Goal: Task Accomplishment & Management: Use online tool/utility

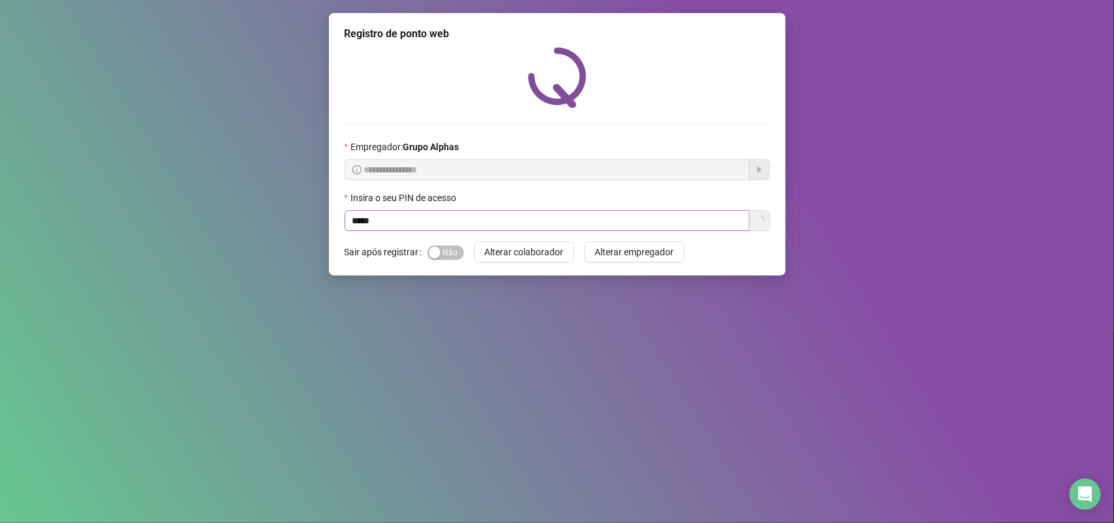
click at [486, 224] on input "*****" at bounding box center [546, 220] width 405 height 21
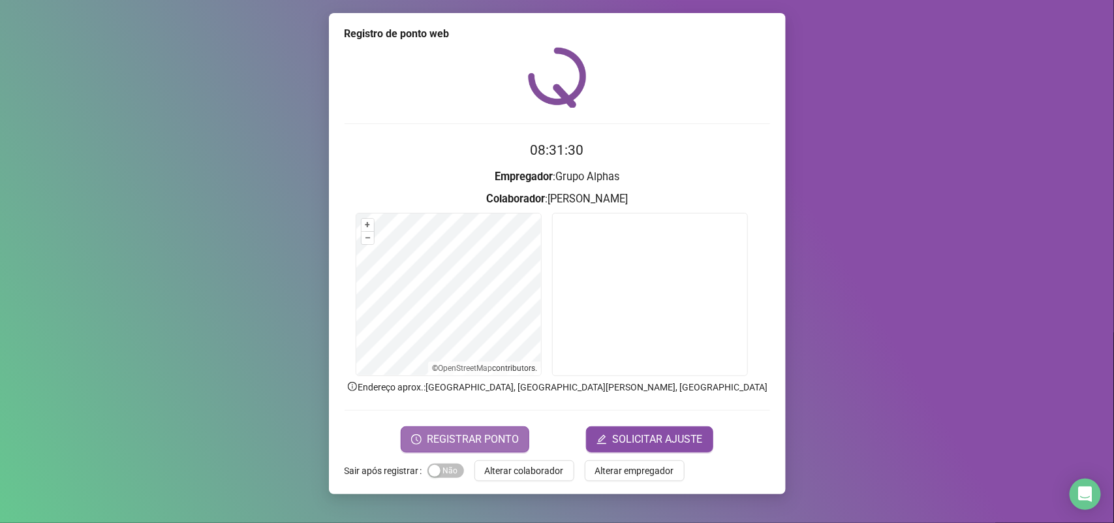
click at [485, 442] on span "REGISTRAR PONTO" at bounding box center [473, 439] width 92 height 16
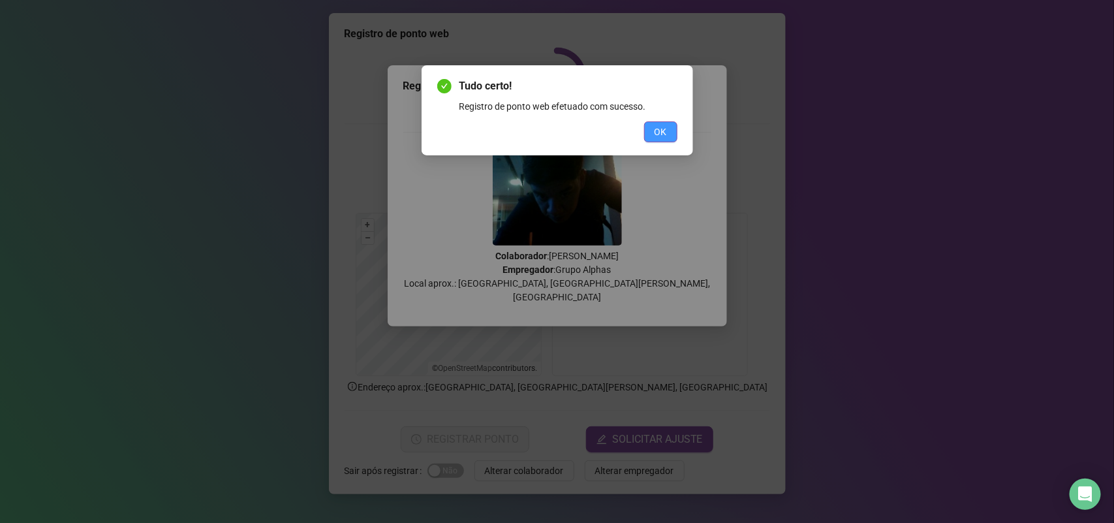
click at [664, 136] on span "OK" at bounding box center [660, 132] width 12 height 14
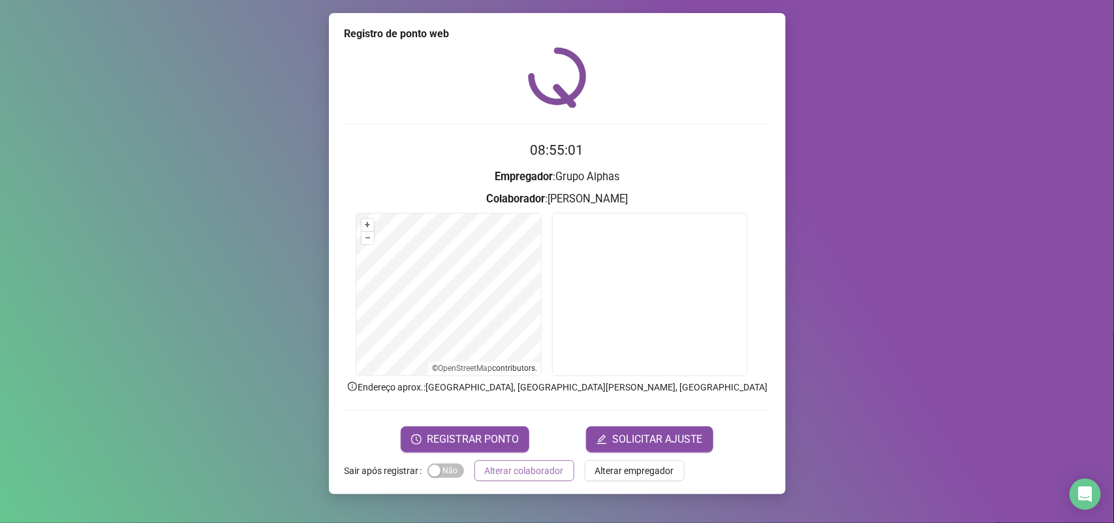
click at [513, 464] on span "Alterar colaborador" at bounding box center [524, 470] width 79 height 14
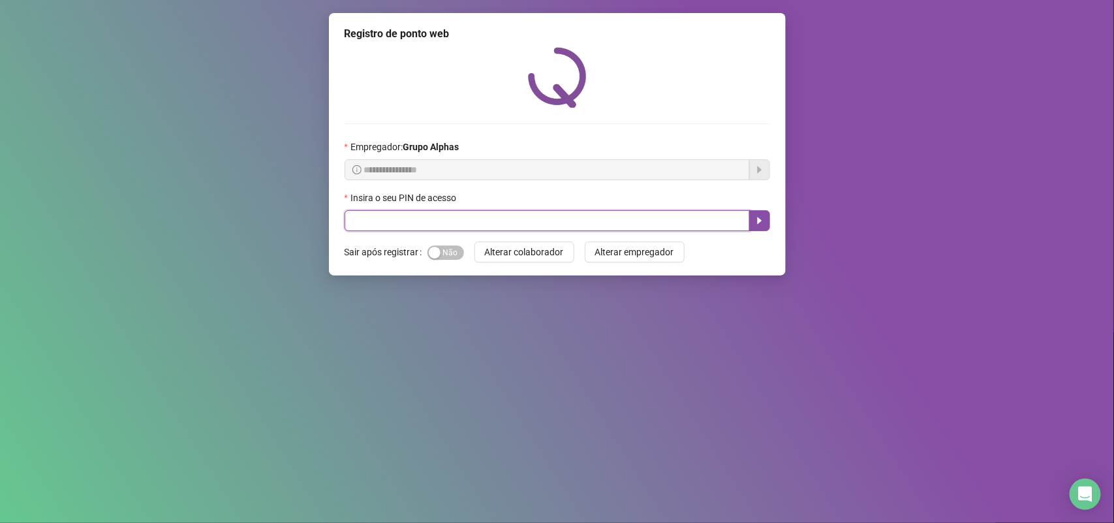
click at [588, 220] on input "text" at bounding box center [546, 220] width 405 height 21
type input "*****"
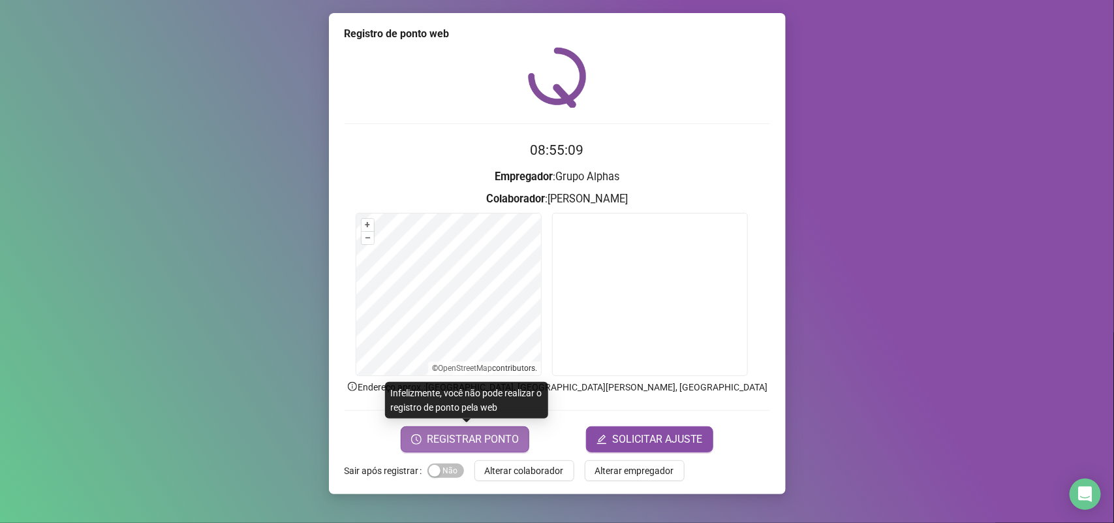
click at [512, 437] on span "REGISTRAR PONTO" at bounding box center [473, 439] width 92 height 16
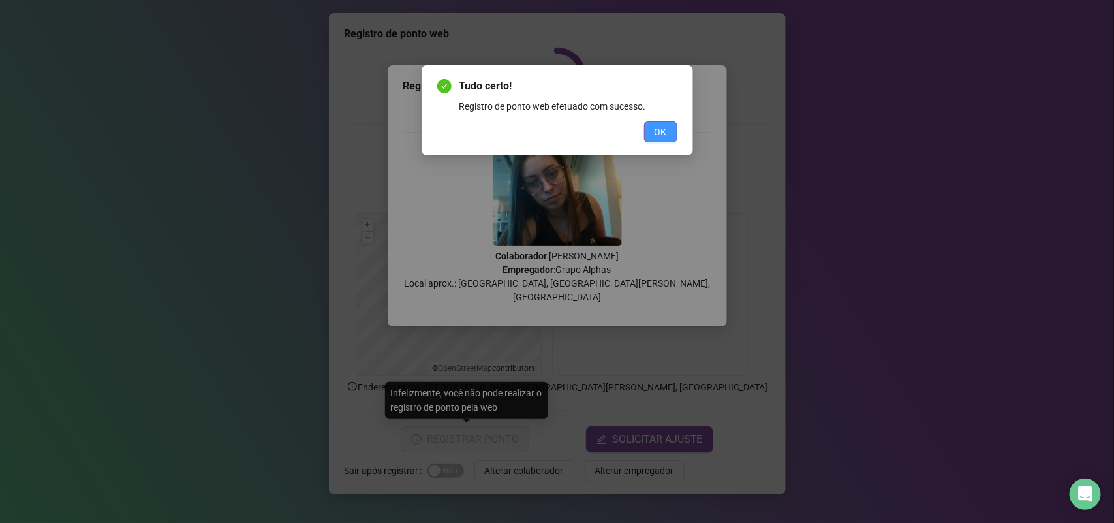
click at [666, 135] on span "OK" at bounding box center [660, 132] width 12 height 14
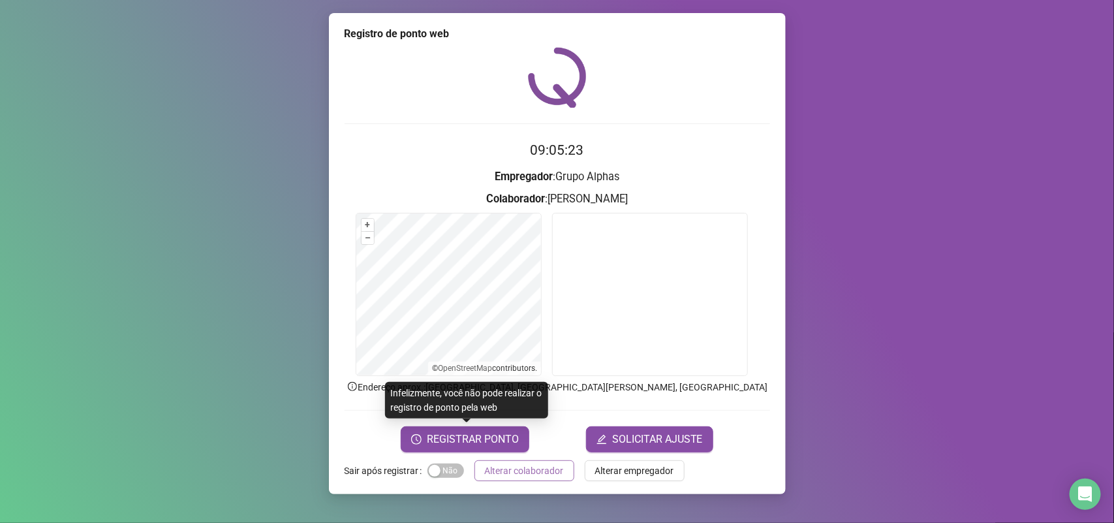
click at [530, 474] on span "Alterar colaborador" at bounding box center [524, 470] width 79 height 14
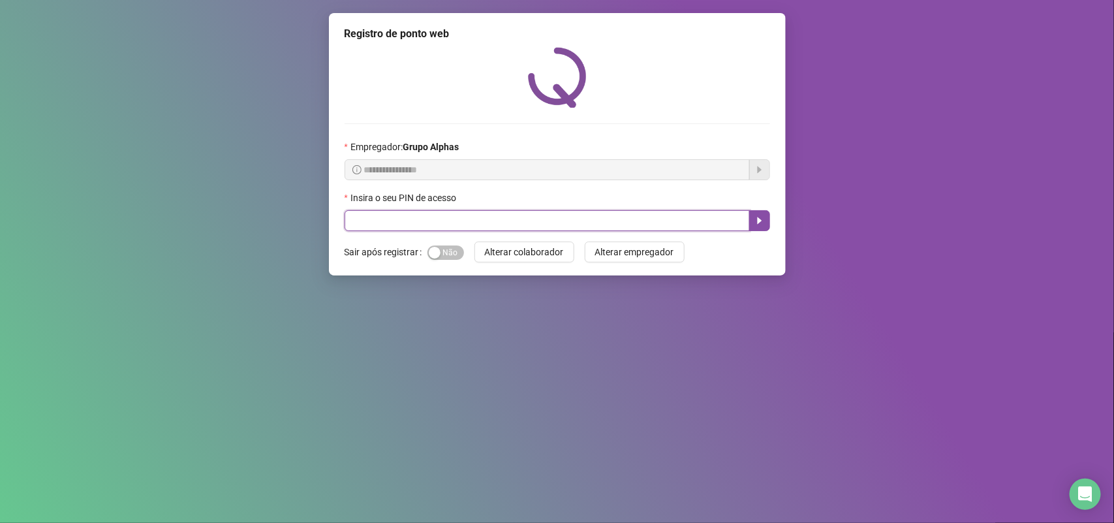
click at [409, 219] on input "text" at bounding box center [546, 220] width 405 height 21
type input "*****"
click at [752, 229] on button "button" at bounding box center [759, 220] width 21 height 21
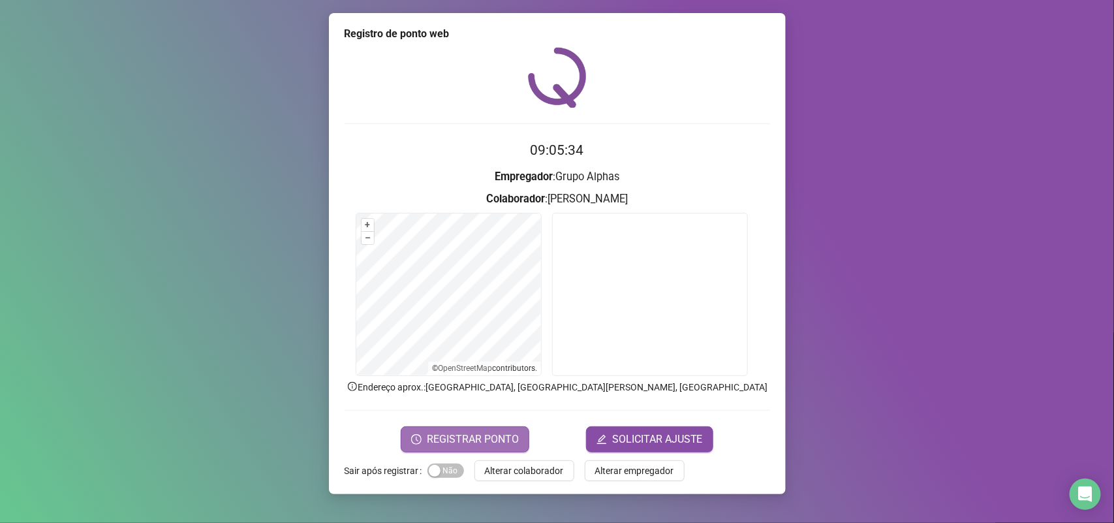
click at [448, 429] on button "REGISTRAR PONTO" at bounding box center [465, 439] width 129 height 26
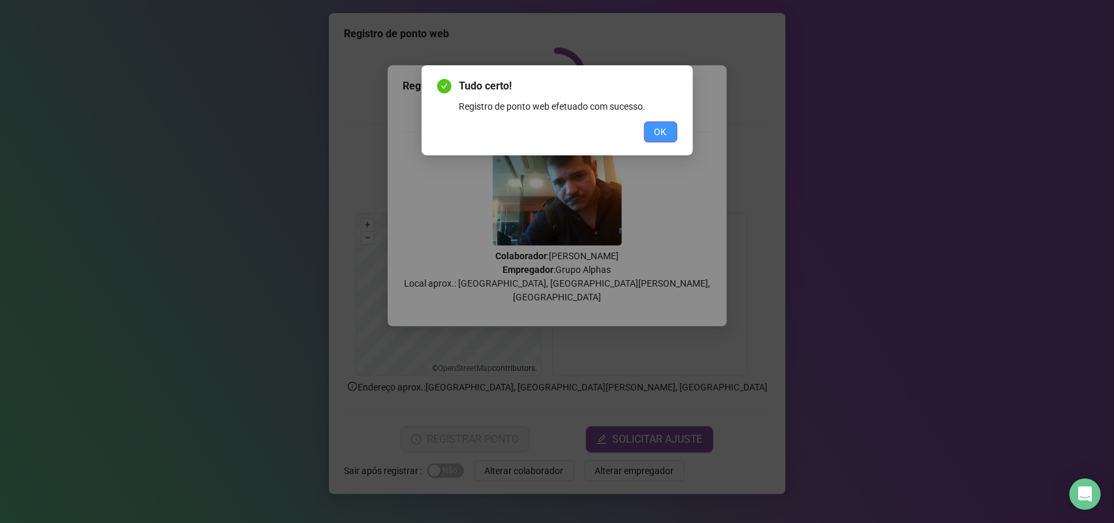
click at [654, 125] on span "OK" at bounding box center [660, 132] width 12 height 14
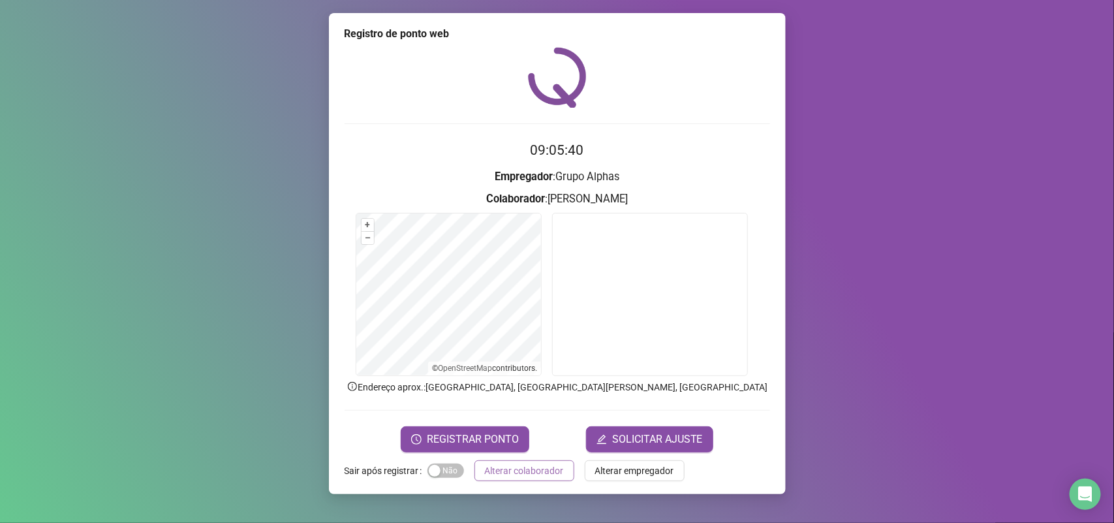
click at [527, 463] on span "Alterar colaborador" at bounding box center [524, 470] width 79 height 14
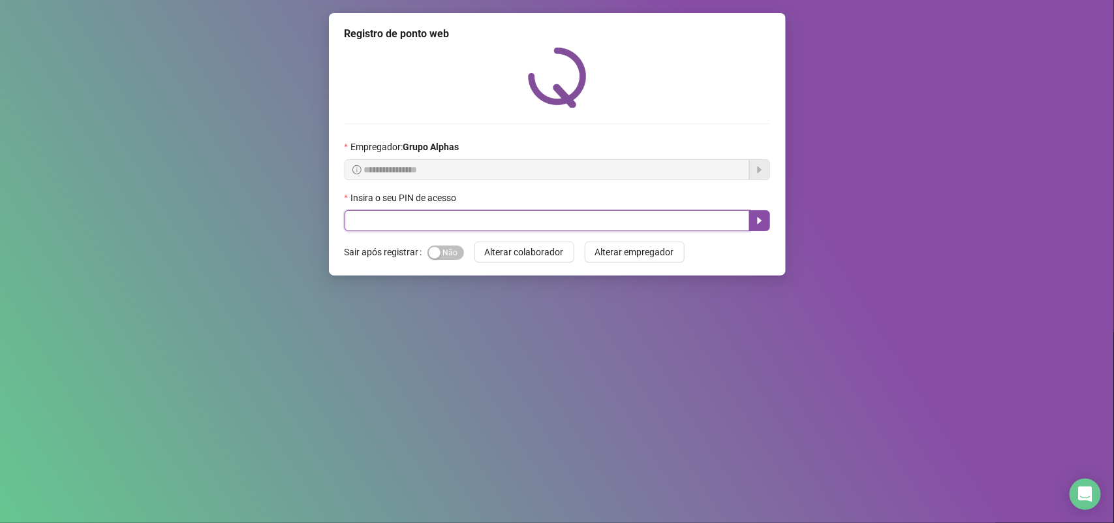
click at [579, 220] on input "text" at bounding box center [546, 220] width 405 height 21
type input "*****"
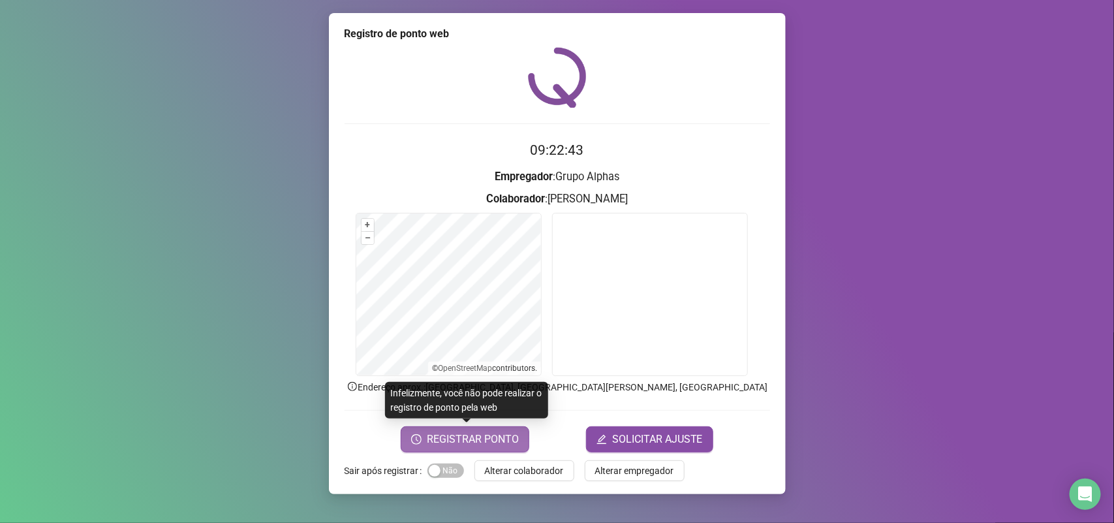
click at [483, 439] on span "REGISTRAR PONTO" at bounding box center [473, 439] width 92 height 16
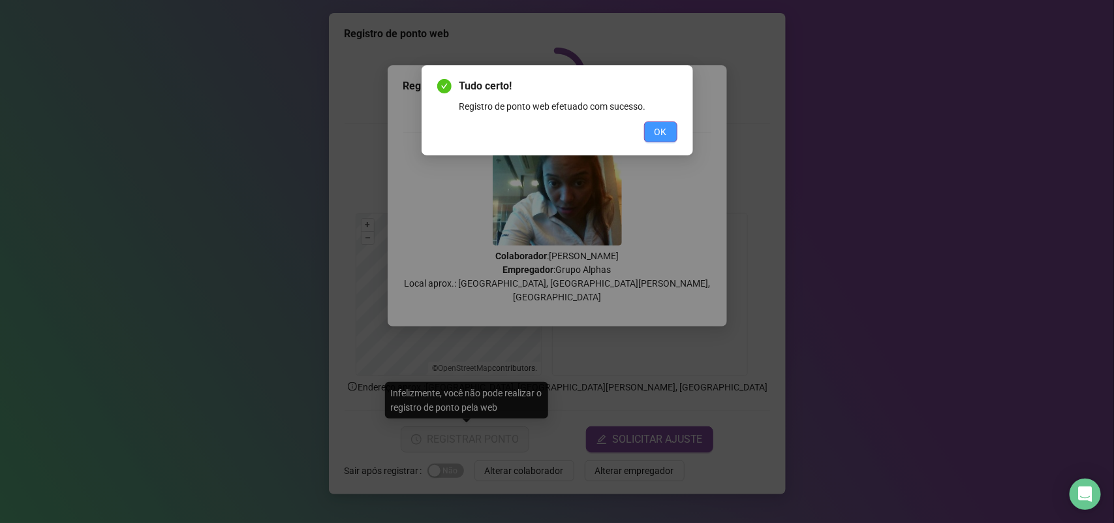
click at [656, 132] on span "OK" at bounding box center [660, 132] width 12 height 14
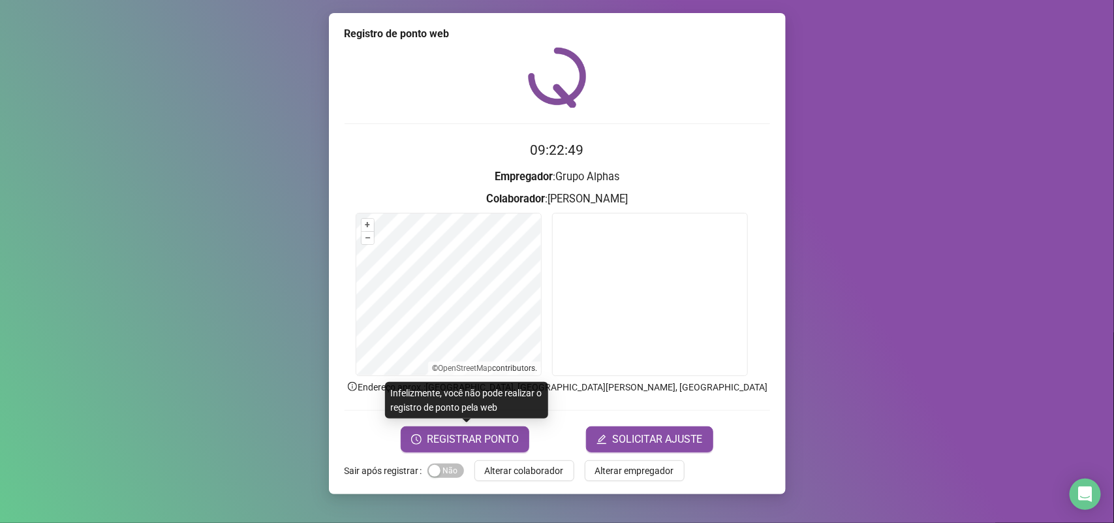
click at [453, 483] on div "Registro de ponto web 09:22:49 Empregador : Grupo Alphas Colaborador : [PERSON_…" at bounding box center [557, 253] width 457 height 481
click at [451, 477] on span "Sim Não" at bounding box center [445, 470] width 37 height 14
click at [506, 470] on span "Alterar colaborador" at bounding box center [524, 470] width 79 height 14
